Goal: Information Seeking & Learning: Understand process/instructions

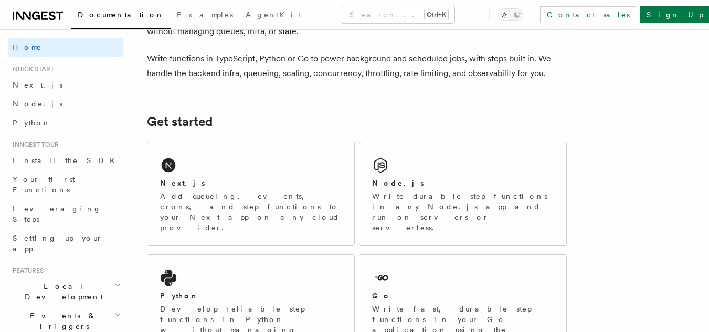
scroll to position [76, 0]
click at [256, 175] on div "Next.js Add queueing, events, crons, and step functions to your Next app on any…" at bounding box center [250, 194] width 207 height 103
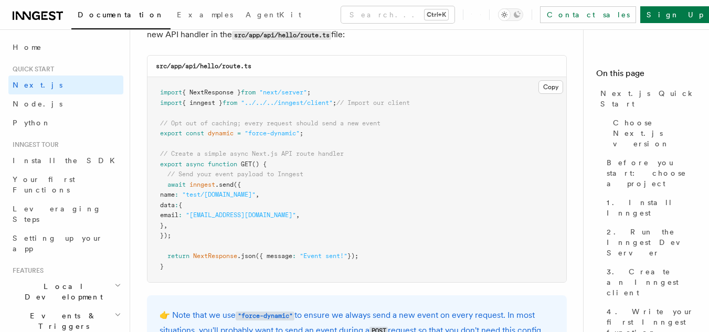
scroll to position [5535, 0]
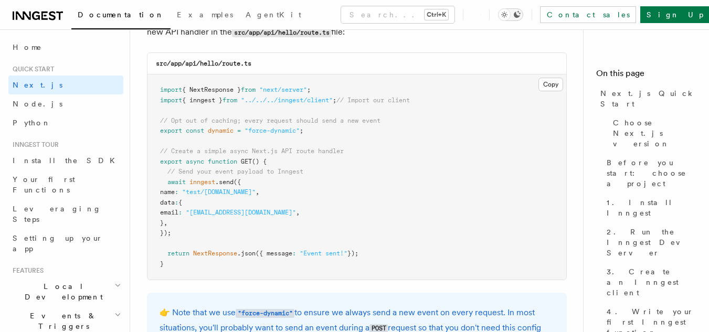
click at [521, 18] on icon "Toggle dark mode" at bounding box center [517, 14] width 8 height 8
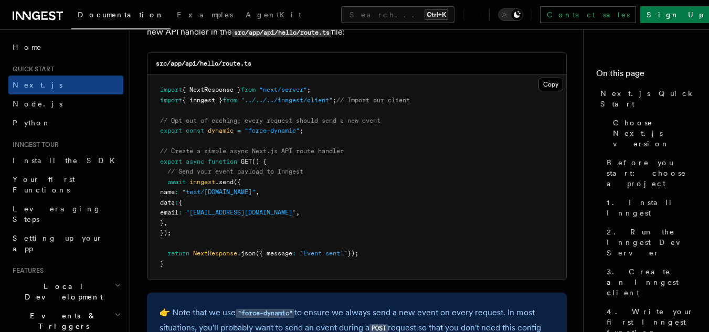
drag, startPoint x: 166, startPoint y: 182, endPoint x: 196, endPoint y: 233, distance: 58.9
click at [196, 233] on pre "import { NextResponse } from "next/server" ; import { inngest } from "../../../…" at bounding box center [356, 177] width 419 height 205
copy code "await inngest .send ({ name : "test/[DOMAIN_NAME]" , data : { email : "[EMAIL_A…"
